Goal: Task Accomplishment & Management: Manage account settings

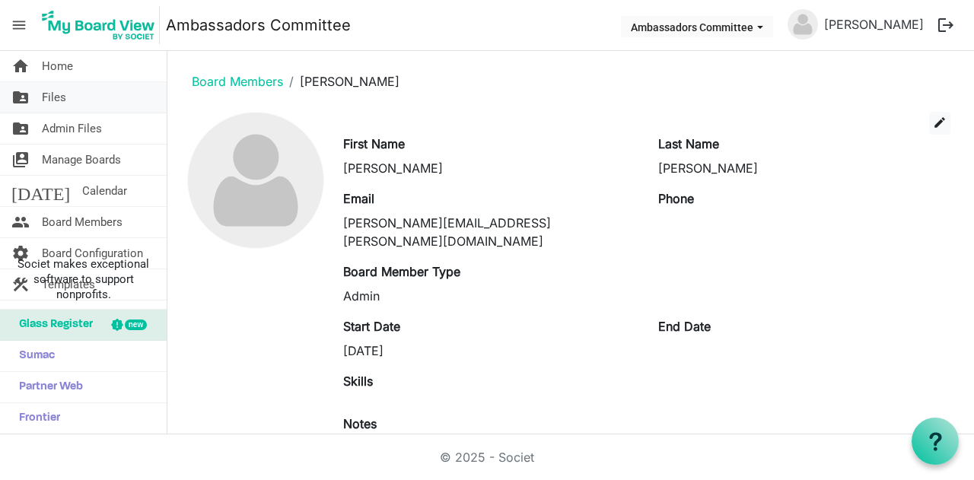
click at [38, 91] on link "folder_shared Files" at bounding box center [83, 97] width 167 height 30
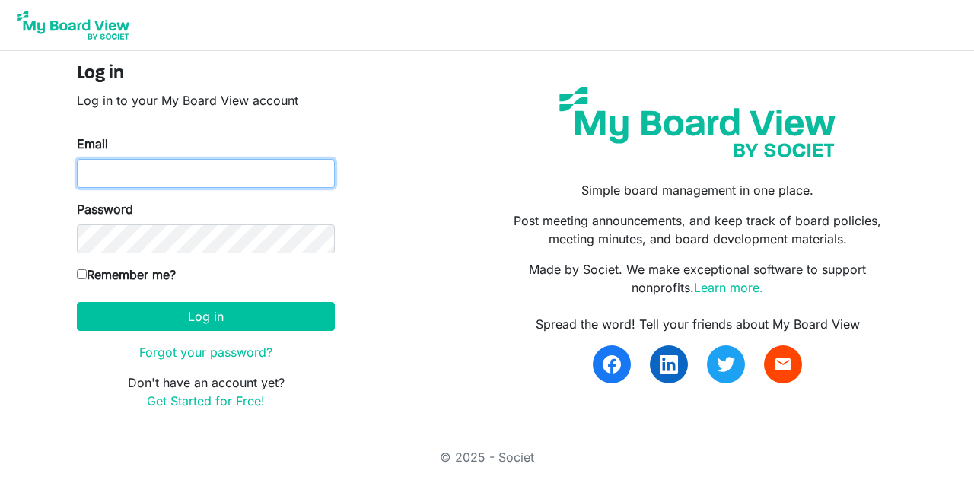
click at [202, 174] on input "Email" at bounding box center [206, 173] width 258 height 29
type input "[PERSON_NAME][EMAIL_ADDRESS][PERSON_NAME][DOMAIN_NAME]"
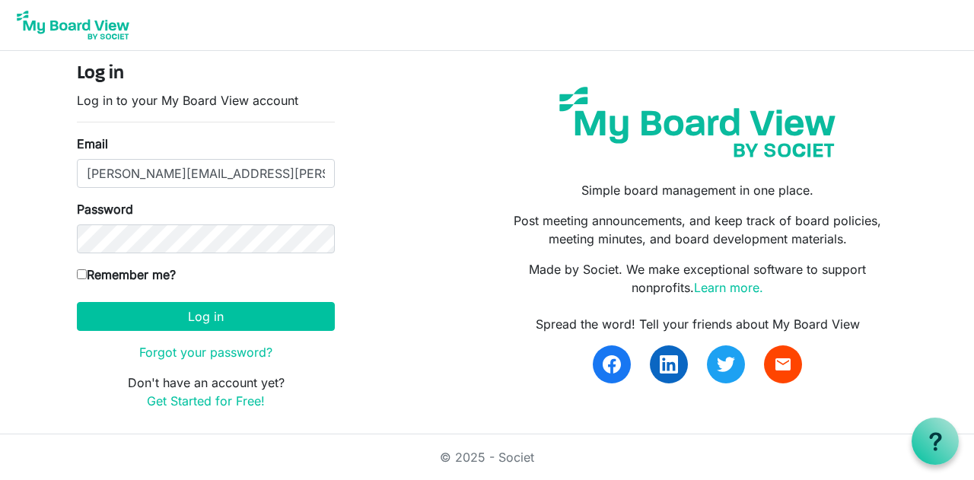
click at [82, 275] on input "Remember me?" at bounding box center [82, 274] width 10 height 10
checkbox input "true"
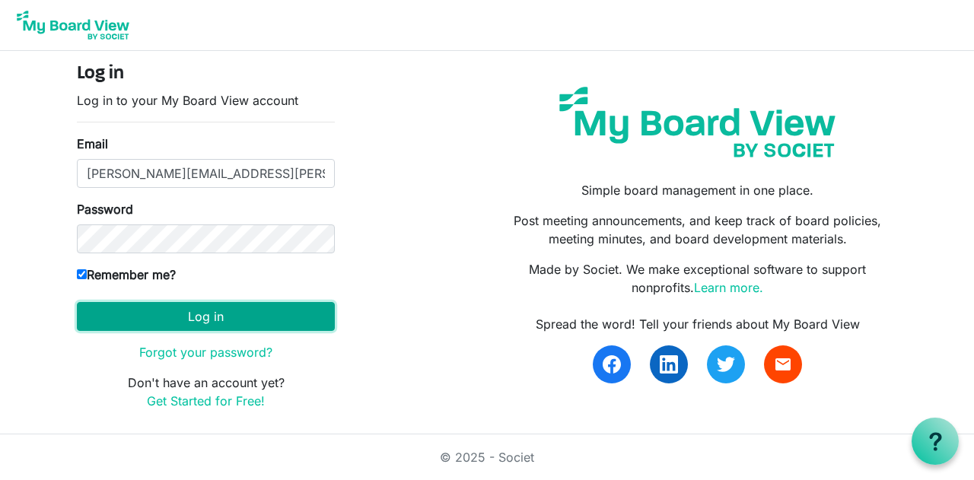
click at [173, 305] on button "Log in" at bounding box center [206, 316] width 258 height 29
